Goal: Find specific page/section: Find specific page/section

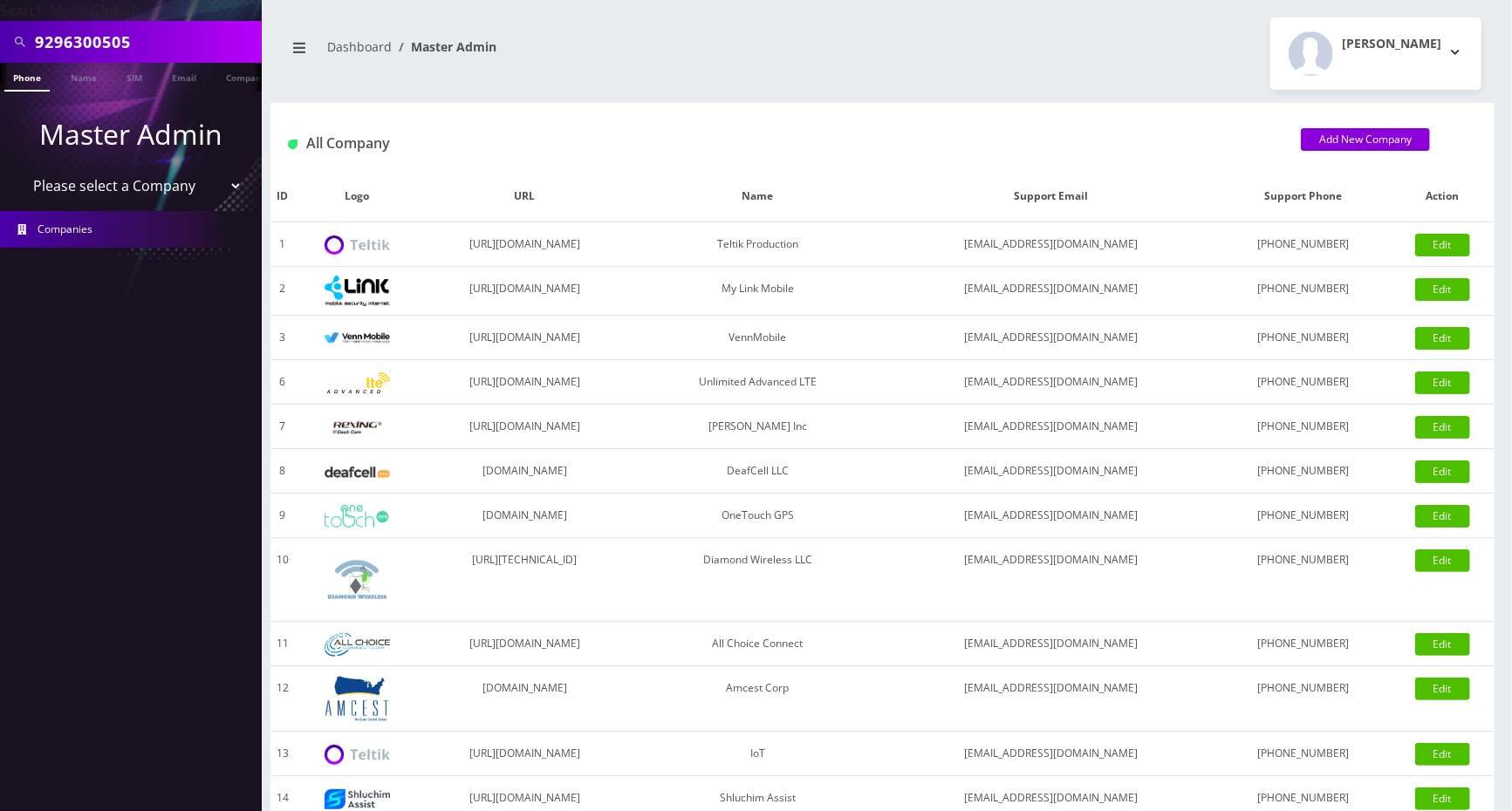
scroll to position [0, 9]
click at [179, 40] on input "9296300505" at bounding box center [145, 42] width 222 height 33
drag, startPoint x: 0, startPoint y: 0, endPoint x: 179, endPoint y: 38, distance: 183.0
click at [179, 38] on input "9296300505" at bounding box center [145, 42] width 222 height 33
type input "klogue421@gmail.com"
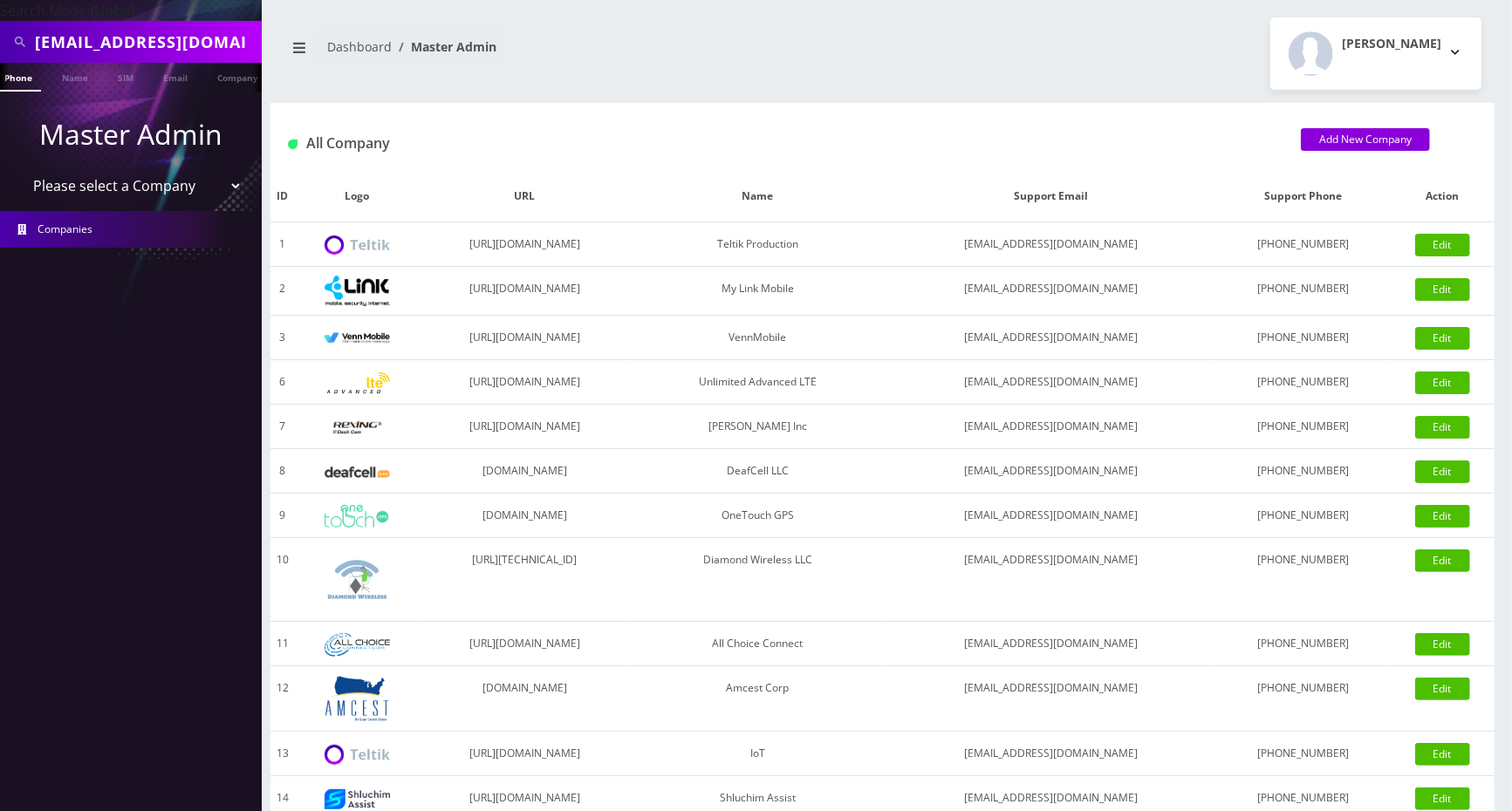
drag, startPoint x: 176, startPoint y: 80, endPoint x: 196, endPoint y: 127, distance: 51.1
click at [176, 79] on link "Email" at bounding box center [174, 76] width 42 height 27
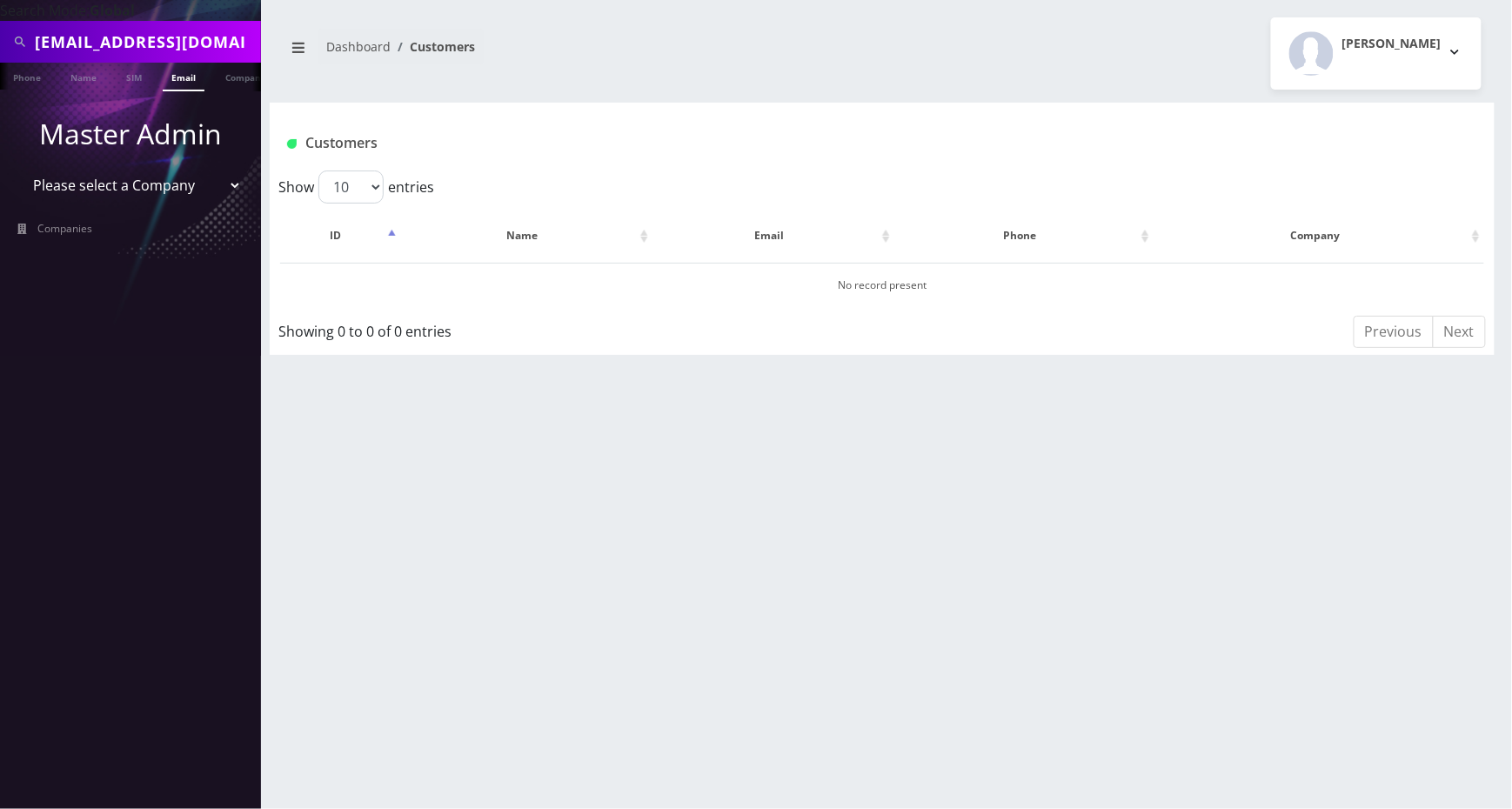
click at [231, 47] on input "klogue421@gmail.com" at bounding box center [145, 42] width 222 height 33
click at [36, 38] on input "klogue421@gmail.com" at bounding box center [145, 42] width 222 height 33
click at [190, 80] on link "Email" at bounding box center [183, 77] width 42 height 29
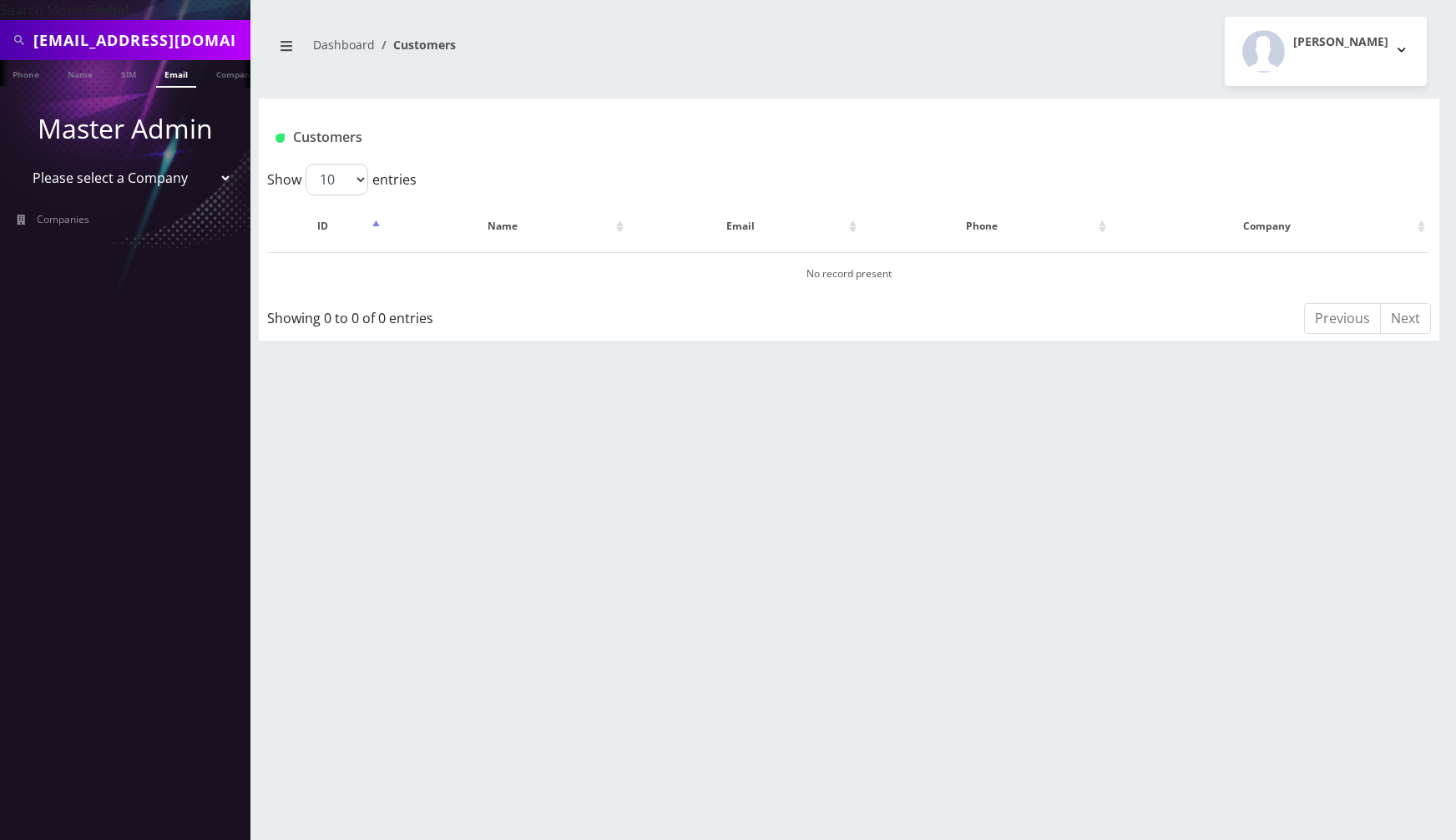
click at [128, 35] on input "klogue421@gmail.com" at bounding box center [139, 40] width 213 height 31
paste input "9177890342"
type input "9177890342"
click at [38, 72] on link "Phone" at bounding box center [25, 74] width 43 height 28
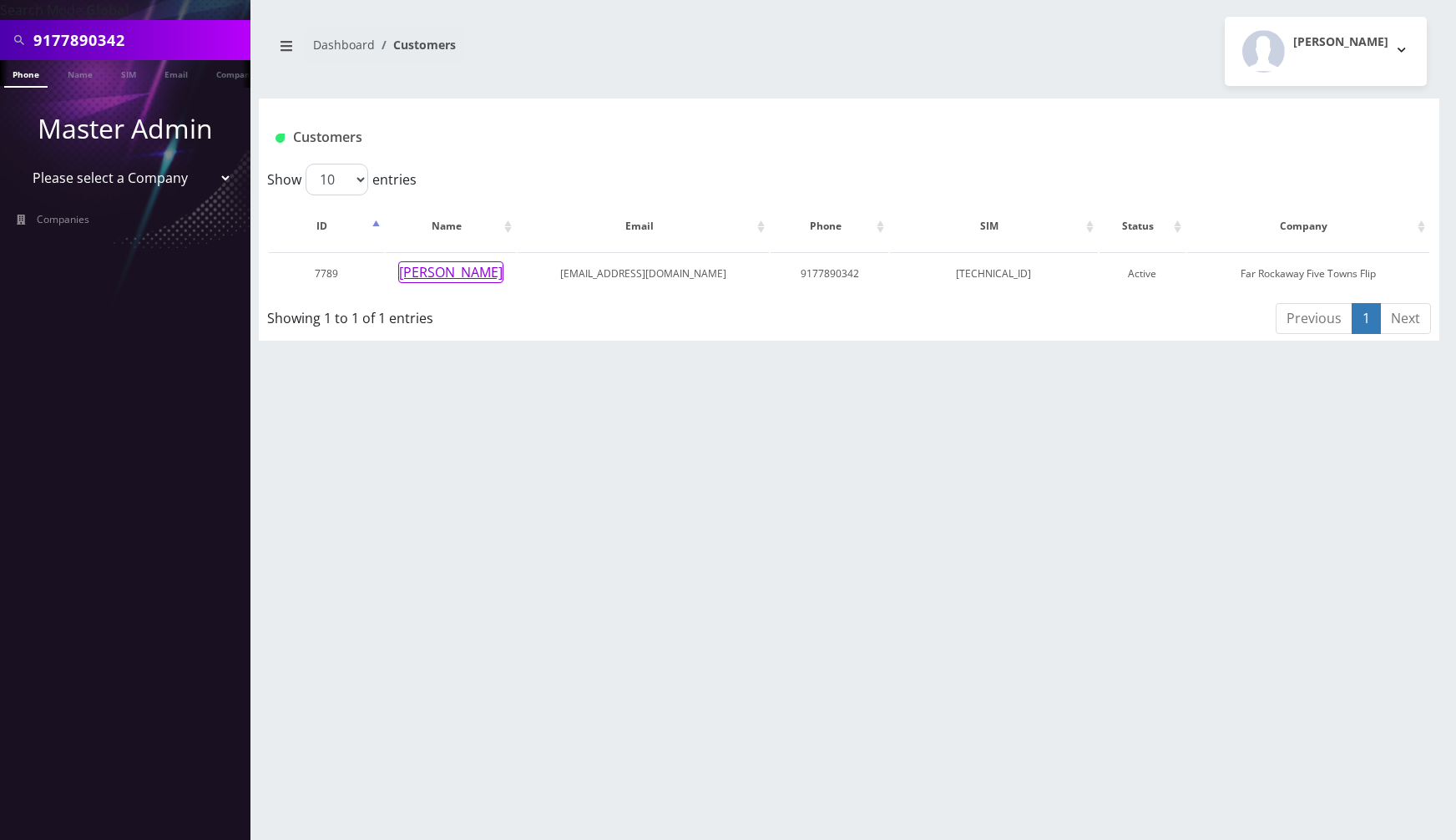
drag, startPoint x: 0, startPoint y: 0, endPoint x: 532, endPoint y: 363, distance: 644.0
click at [444, 275] on button "[PERSON_NAME]" at bounding box center [451, 272] width 105 height 22
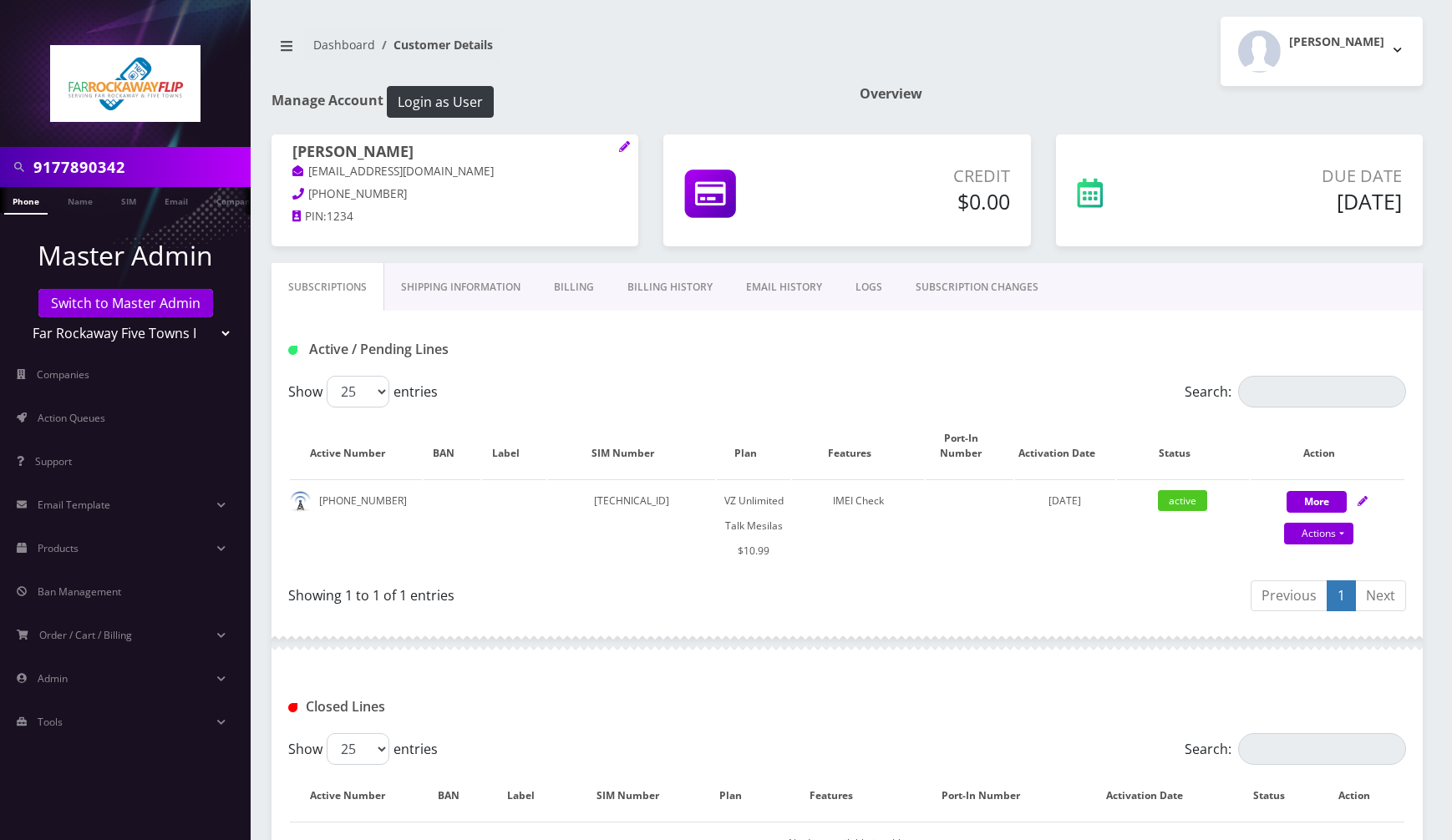
scroll to position [268, 0]
